Goal: Information Seeking & Learning: Learn about a topic

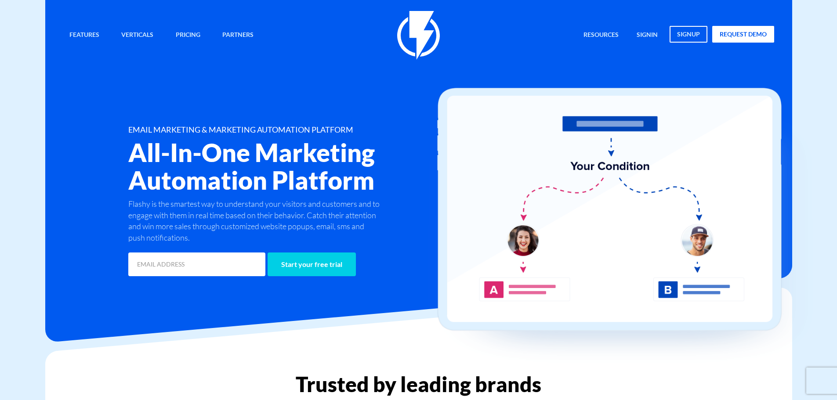
click at [629, 29] on ul "Resources Marketplace Save time with pre-made templates Help Center How to take…" at bounding box center [676, 35] width 198 height 19
click at [648, 34] on link "signin" at bounding box center [647, 35] width 34 height 19
click at [649, 35] on link "signin" at bounding box center [647, 35] width 34 height 19
click at [194, 33] on link "Pricing" at bounding box center [188, 35] width 38 height 19
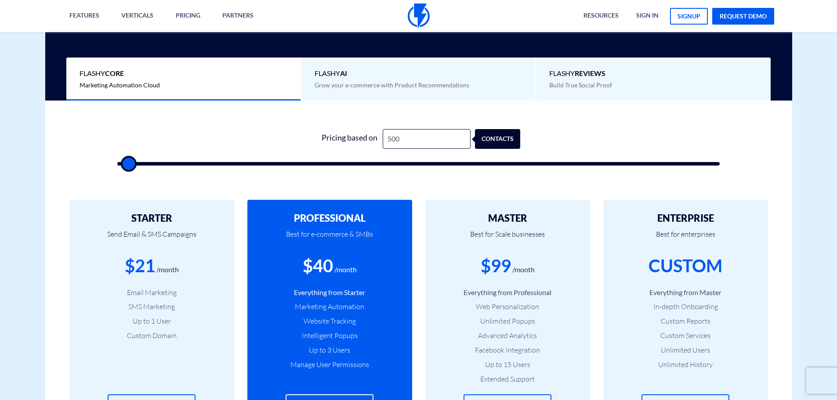
scroll to position [176, 0]
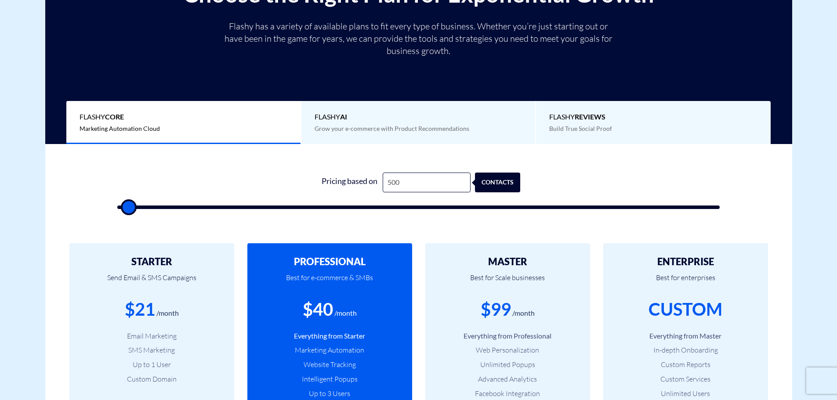
click at [350, 119] on span "Flashy AI" at bounding box center [418, 117] width 208 height 10
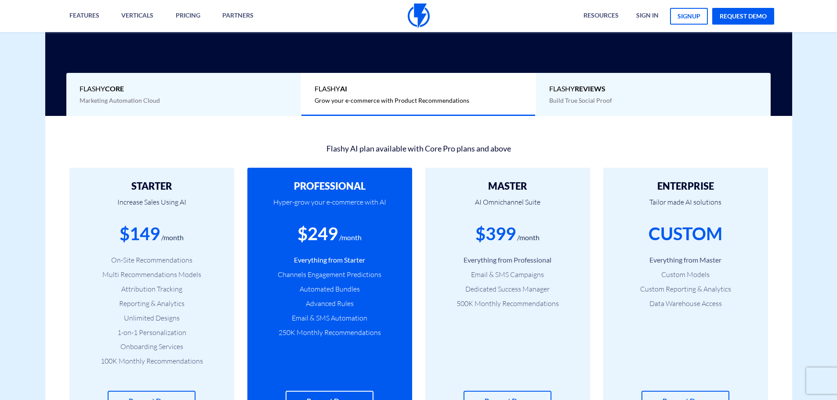
scroll to position [220, 0]
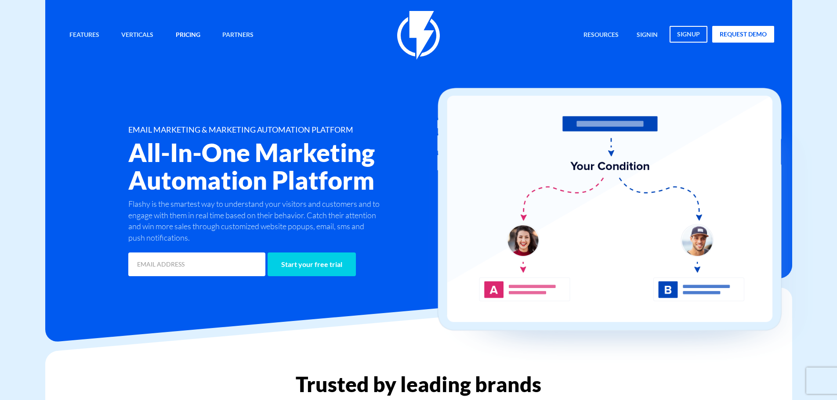
click at [199, 34] on link "Pricing" at bounding box center [188, 35] width 38 height 19
